Goal: Task Accomplishment & Management: Use online tool/utility

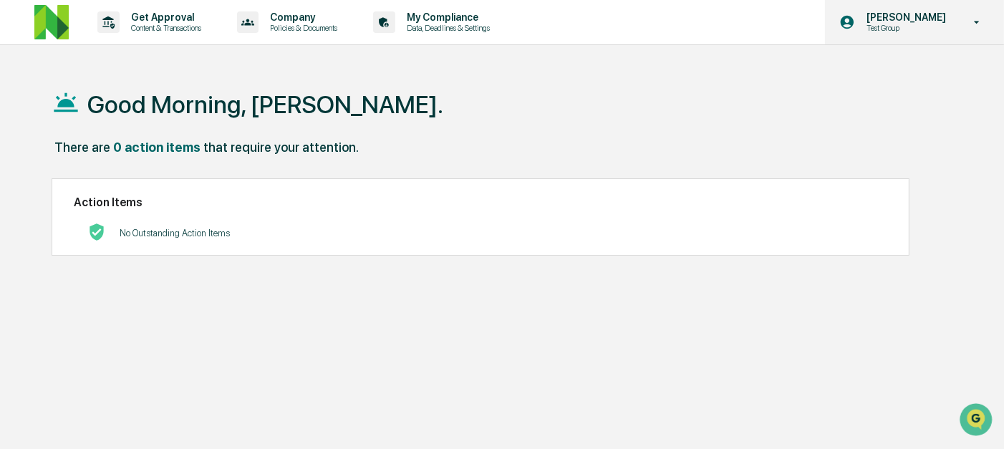
click at [960, 31] on div "Christopher Dingler Test Group" at bounding box center [914, 22] width 179 height 44
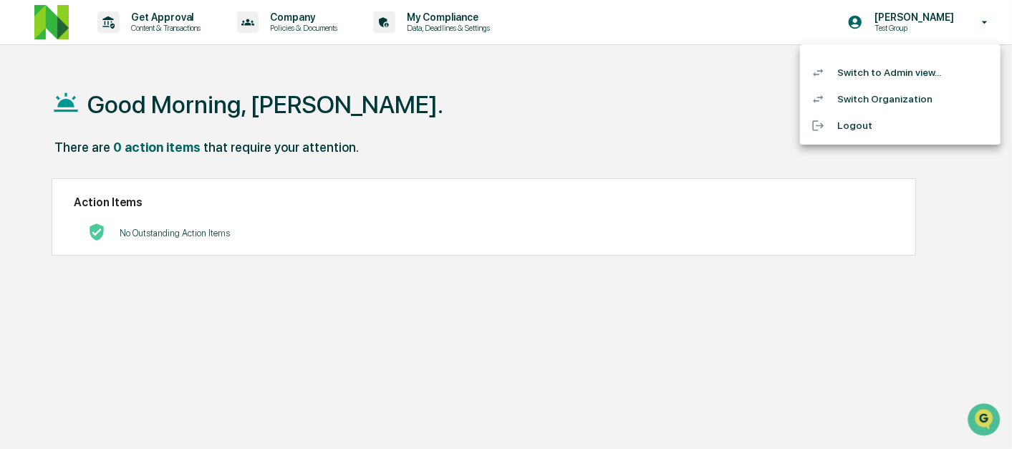
click at [879, 72] on li "Switch to Admin view..." at bounding box center [900, 72] width 201 height 27
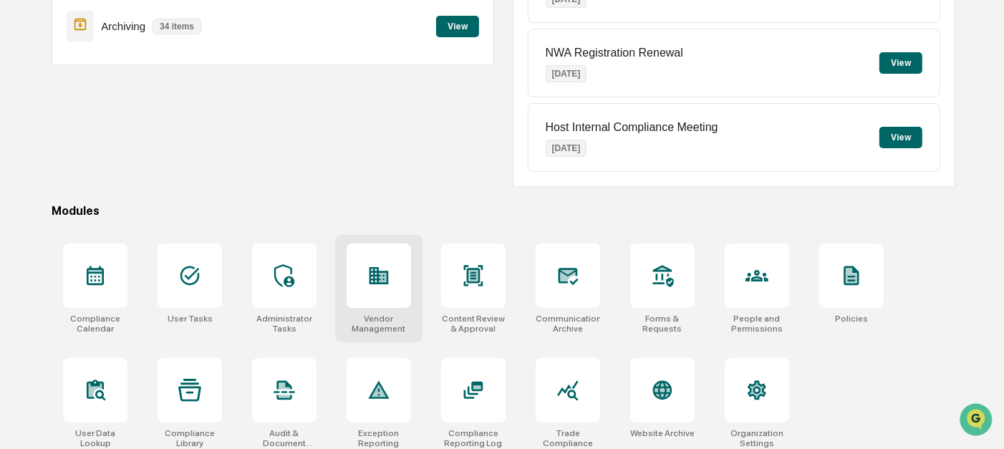
scroll to position [239, 0]
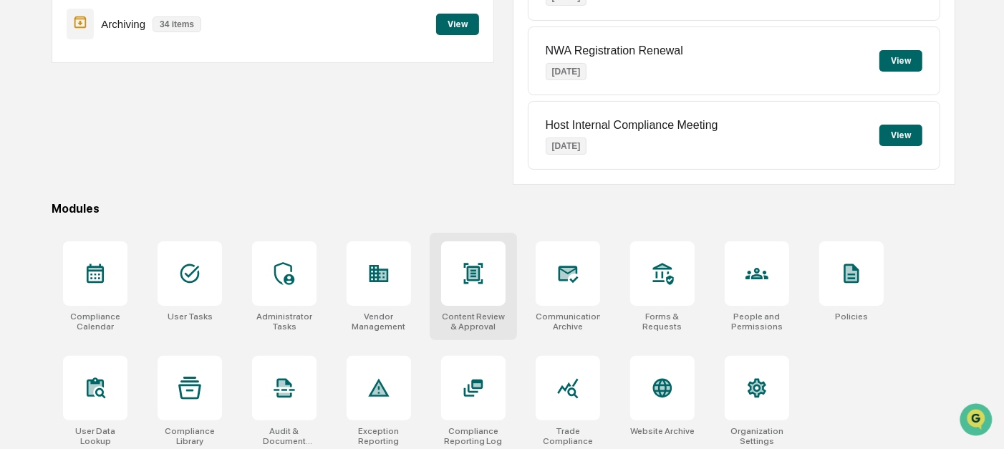
click at [448, 281] on div at bounding box center [473, 273] width 64 height 64
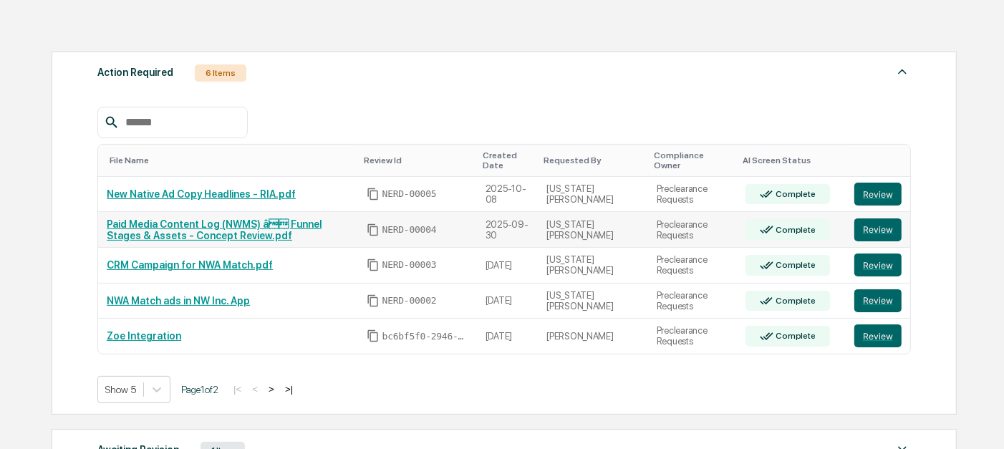
scroll to position [227, 0]
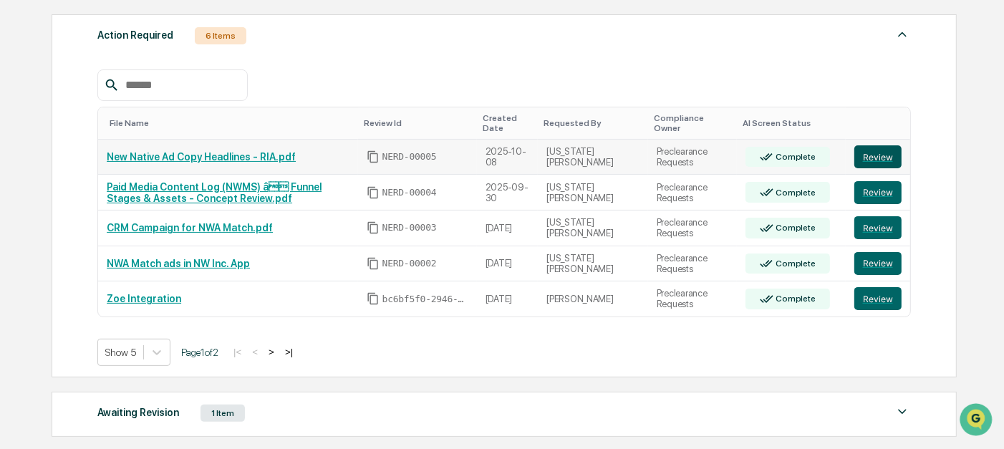
click at [864, 155] on button "Review" at bounding box center [877, 156] width 47 height 23
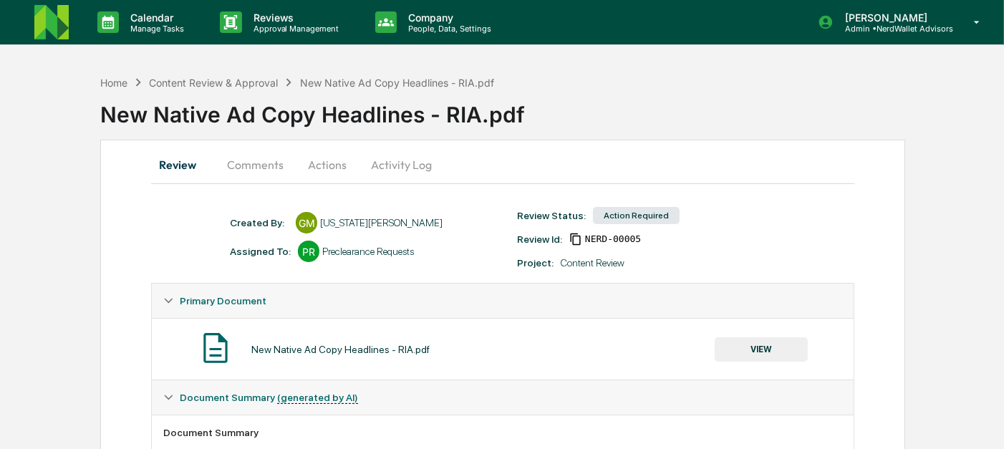
click at [244, 168] on button "Comments" at bounding box center [256, 165] width 80 height 34
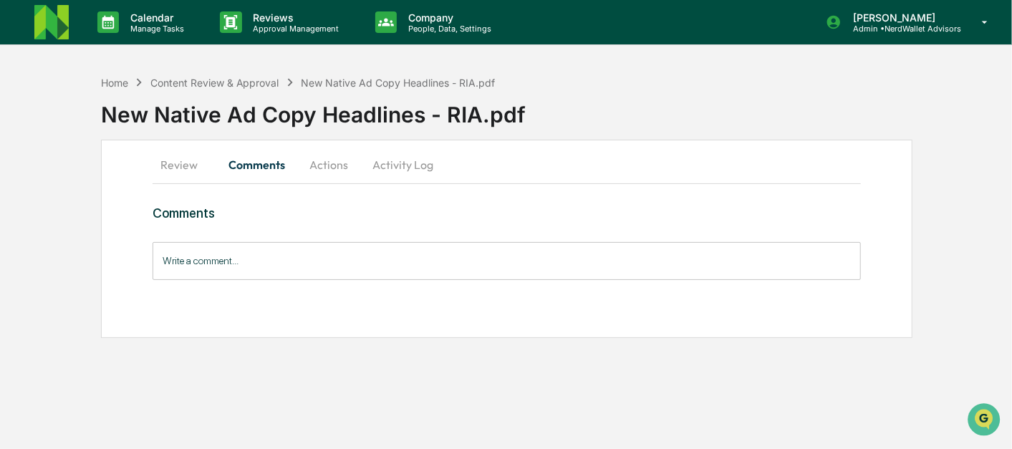
click at [180, 163] on button "Review" at bounding box center [185, 165] width 64 height 34
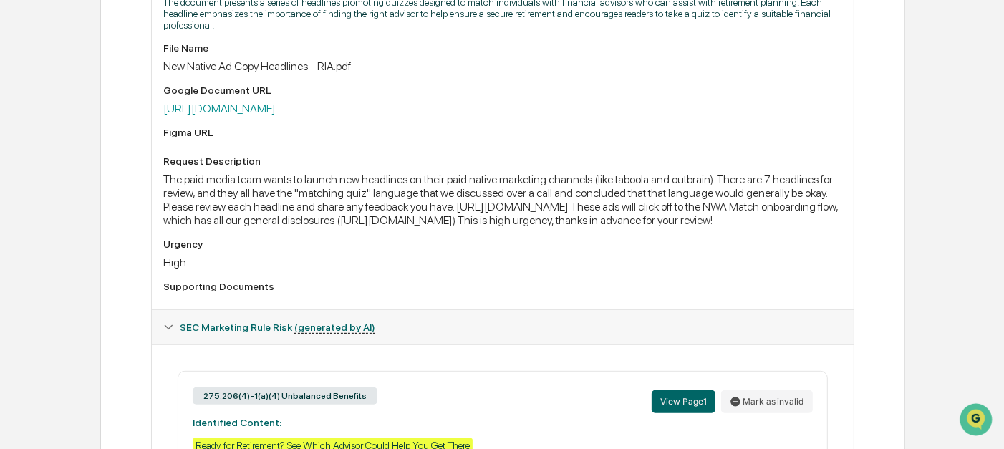
scroll to position [428, 0]
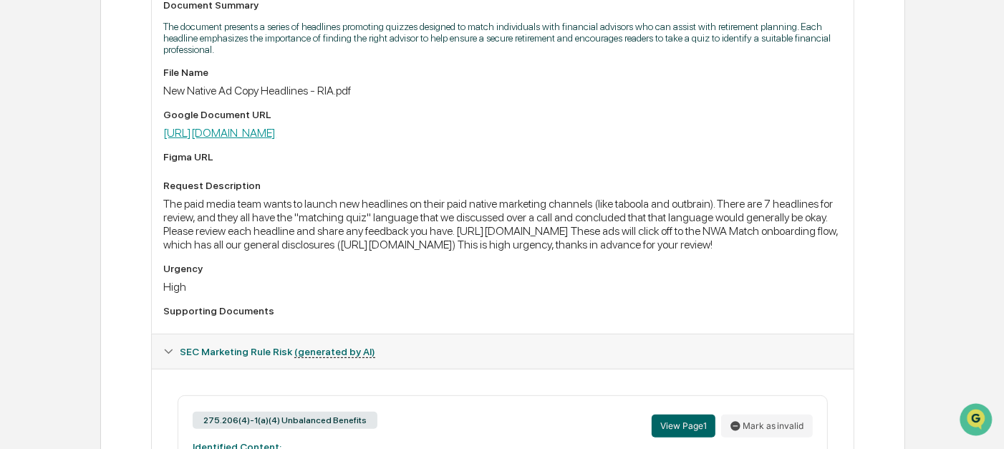
click at [276, 138] on link "[URL][DOMAIN_NAME]" at bounding box center [219, 133] width 112 height 14
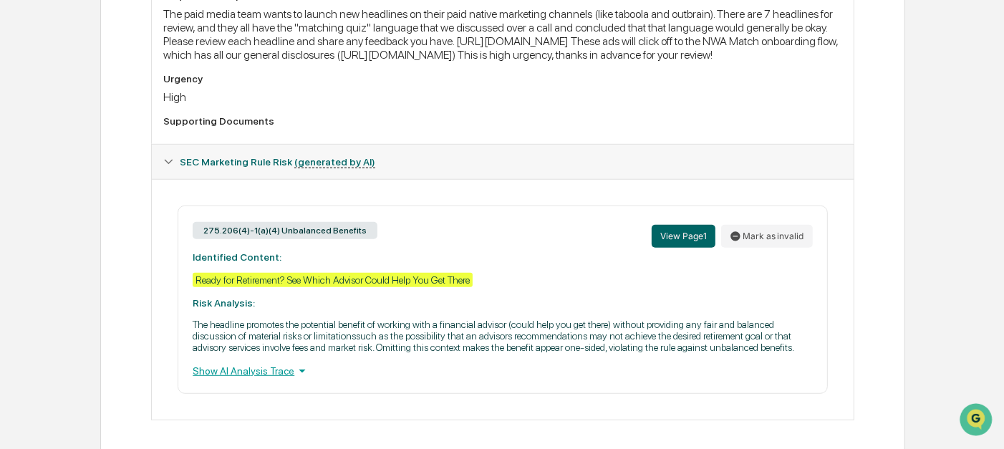
scroll to position [667, 0]
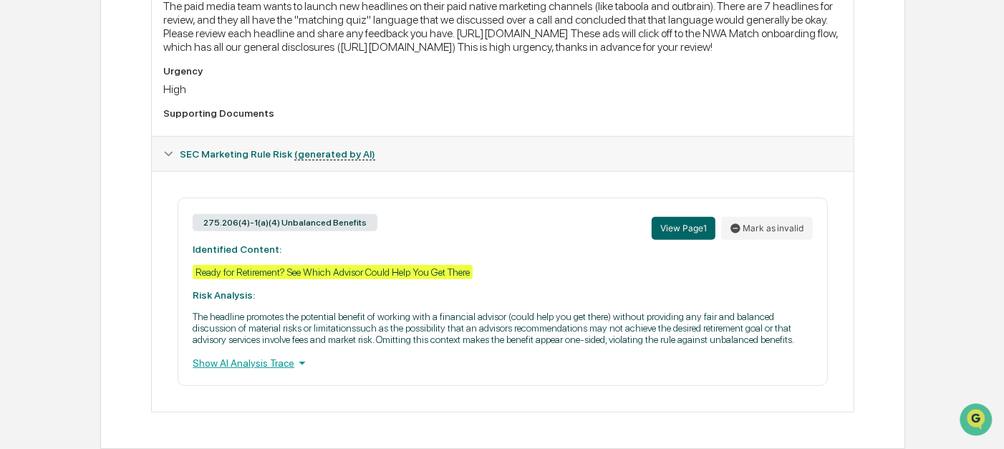
click at [295, 360] on icon at bounding box center [302, 363] width 16 height 16
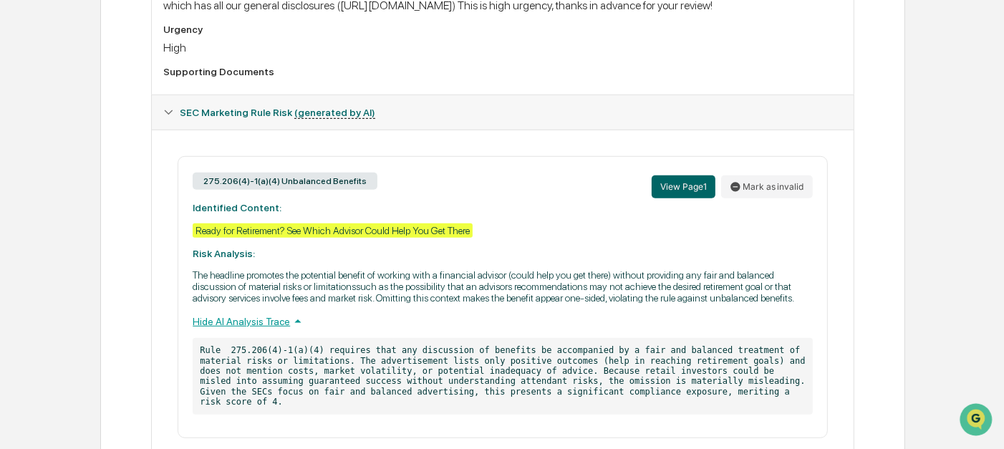
click at [239, 329] on div "Hide AI Analysis Trace" at bounding box center [503, 322] width 620 height 16
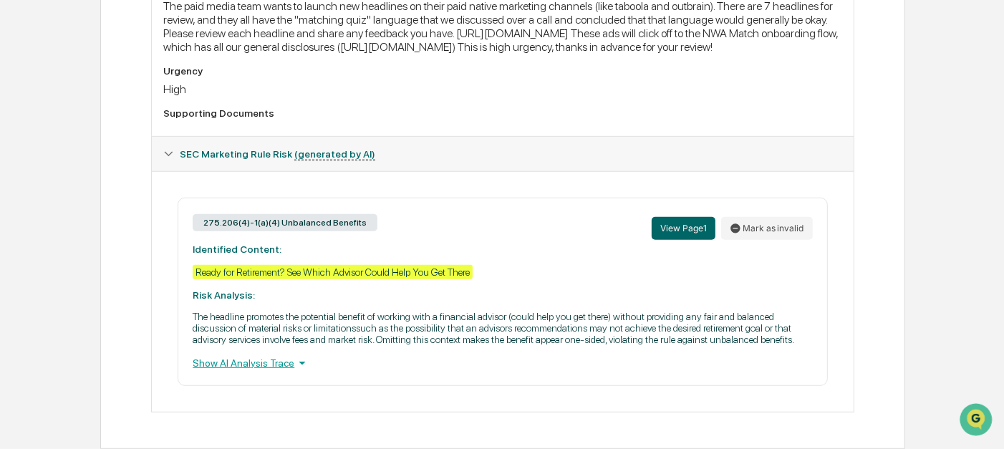
click at [239, 360] on div "Show AI Analysis Trace" at bounding box center [503, 363] width 620 height 16
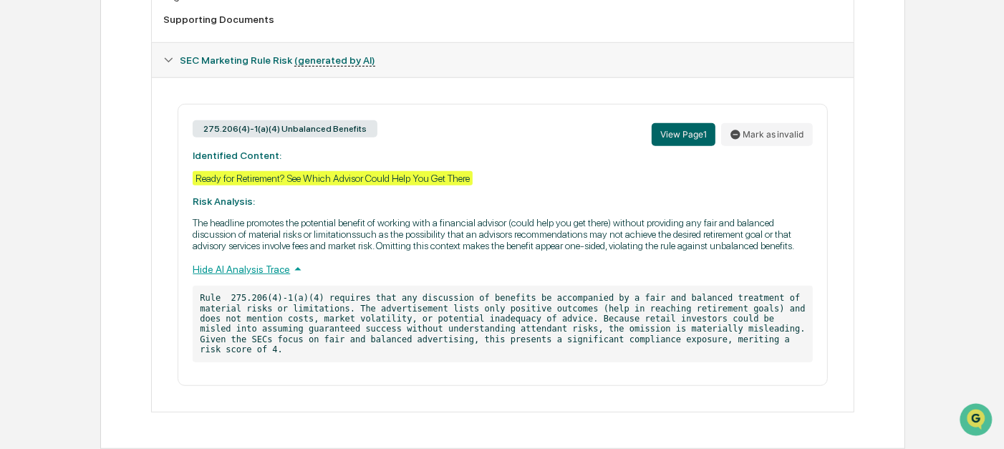
scroll to position [749, 0]
